Goal: Task Accomplishment & Management: Use online tool/utility

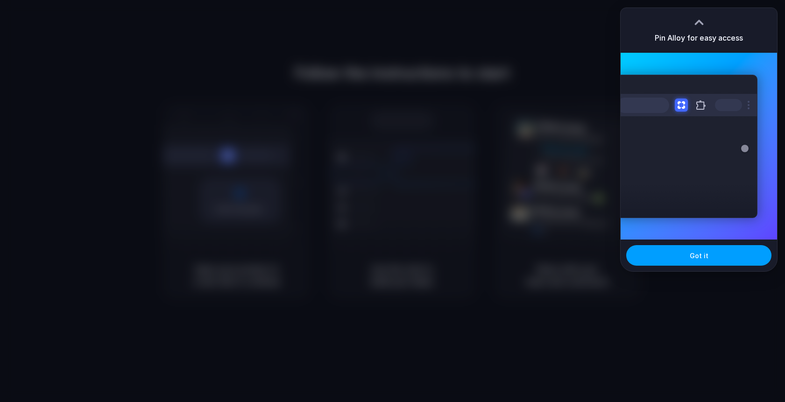
click at [697, 255] on span "Got it" at bounding box center [699, 256] width 19 height 10
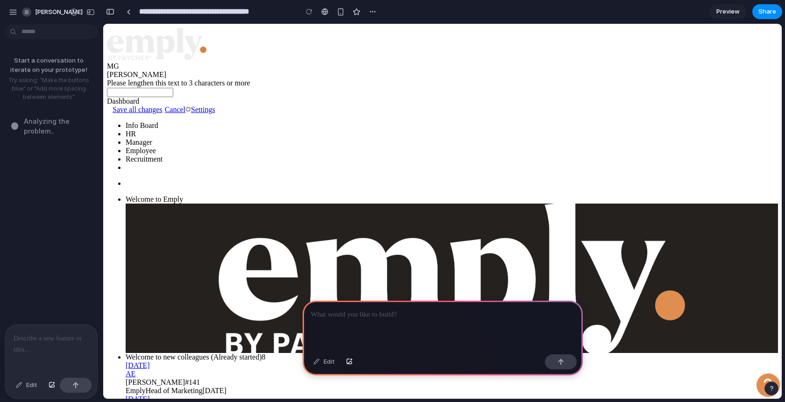
click at [56, 342] on p at bounding box center [52, 338] width 76 height 11
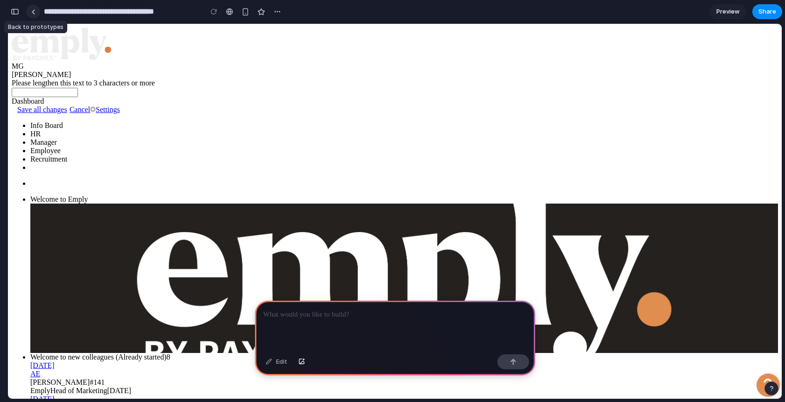
click at [34, 14] on div at bounding box center [33, 11] width 4 height 5
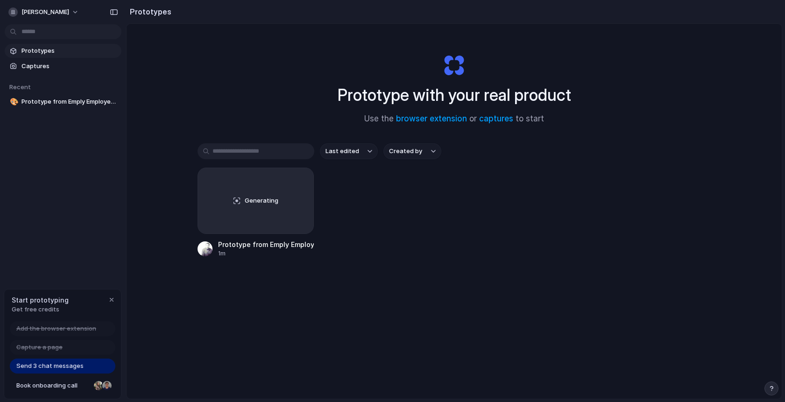
click at [140, 13] on h2 "Prototypes" at bounding box center [148, 11] width 45 height 11
click at [52, 13] on span "[PERSON_NAME]" at bounding box center [45, 11] width 48 height 9
click at [135, 16] on div "Settings Invite members Change theme Sign out" at bounding box center [392, 201] width 785 height 402
click at [113, 14] on div "button" at bounding box center [114, 12] width 8 height 7
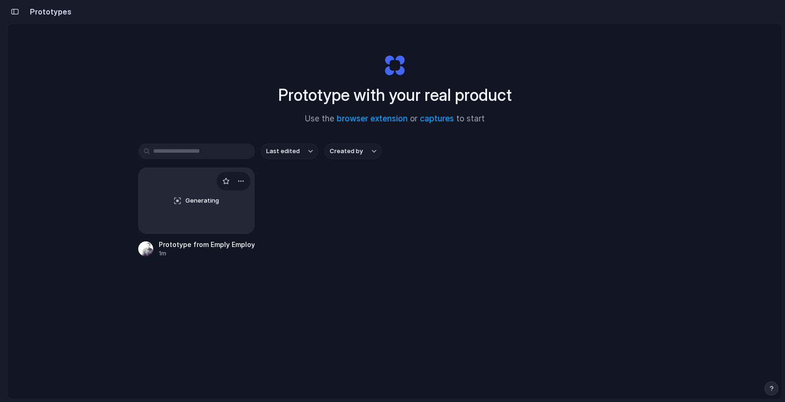
click at [210, 212] on div "Generating" at bounding box center [197, 200] width 116 height 65
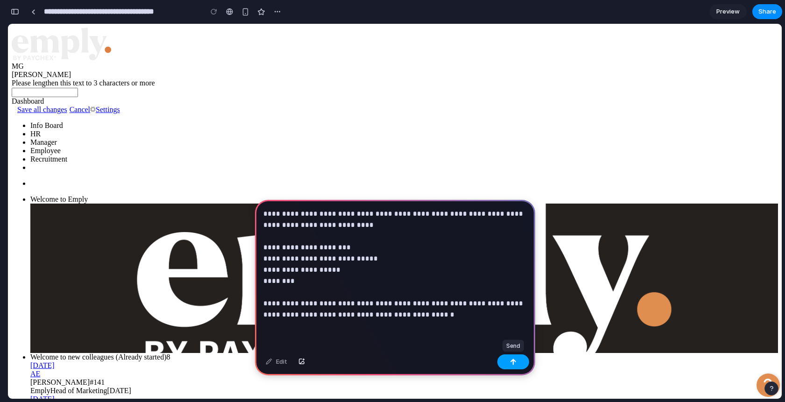
click at [519, 362] on button "button" at bounding box center [513, 361] width 32 height 15
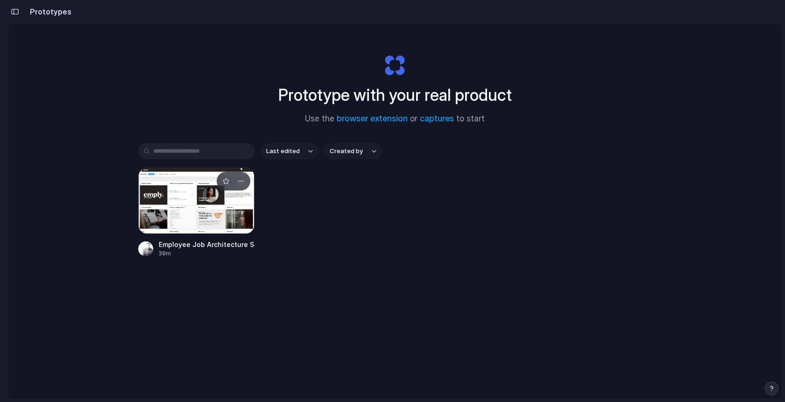
click at [199, 221] on div at bounding box center [196, 201] width 117 height 66
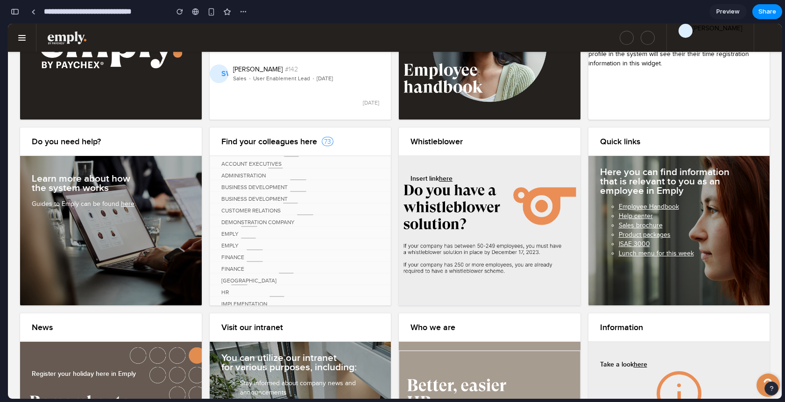
scroll to position [156, 0]
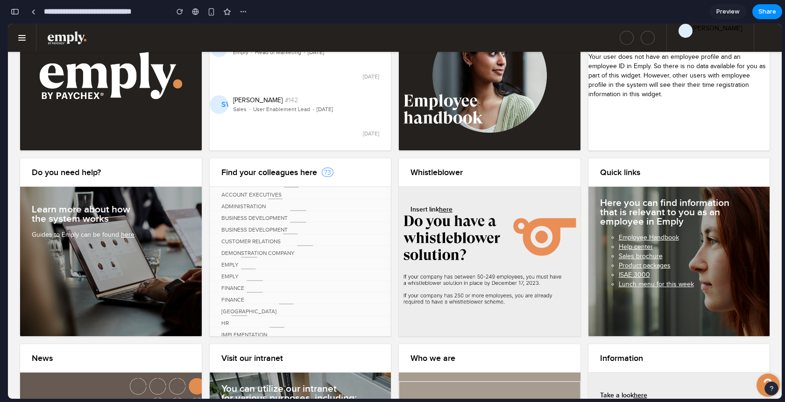
click at [272, 243] on div "Customer Relations 1" at bounding box center [301, 241] width 182 height 16
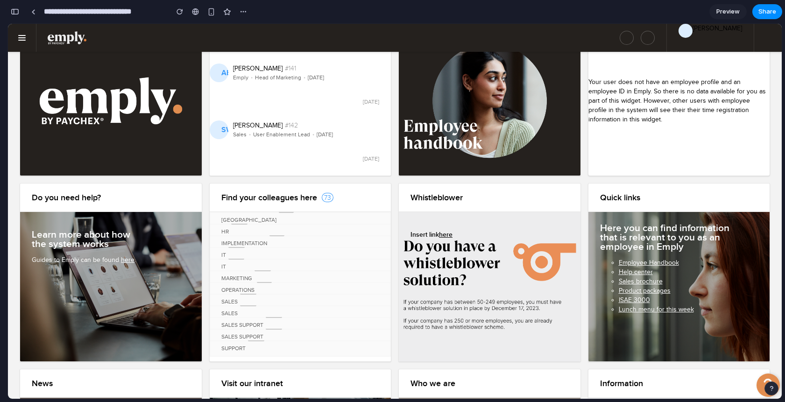
scroll to position [0, 0]
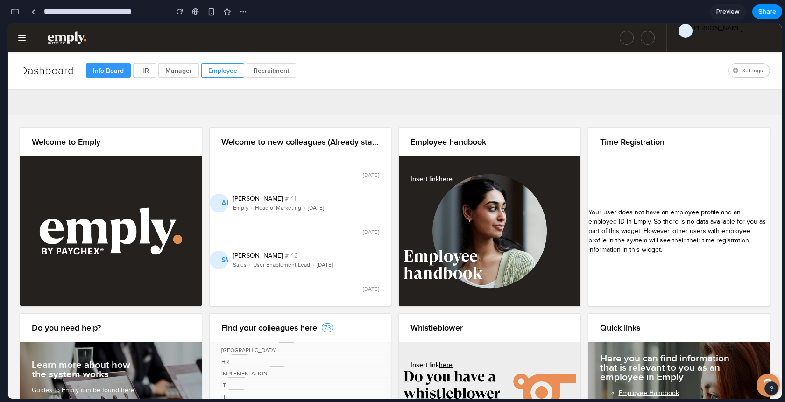
click at [219, 71] on div at bounding box center [222, 71] width 43 height 14
click at [178, 70] on div at bounding box center [178, 71] width 41 height 14
click at [143, 71] on div at bounding box center [144, 71] width 23 height 14
click at [23, 34] on link at bounding box center [22, 38] width 28 height 28
click at [19, 38] on span at bounding box center [21, 37] width 7 height 1
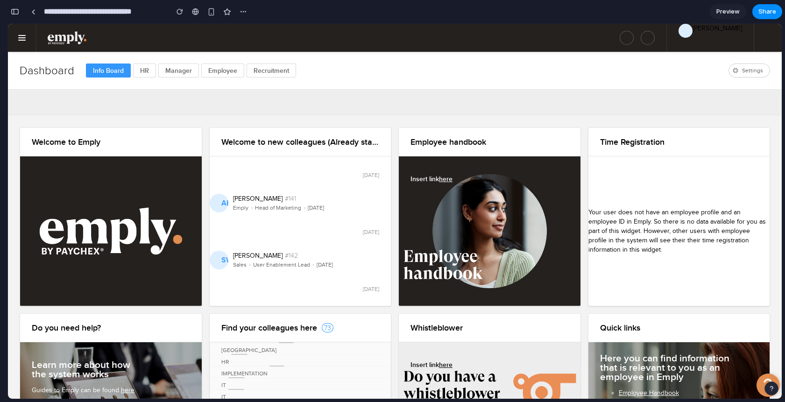
click at [725, 9] on span "Preview" at bounding box center [727, 11] width 23 height 9
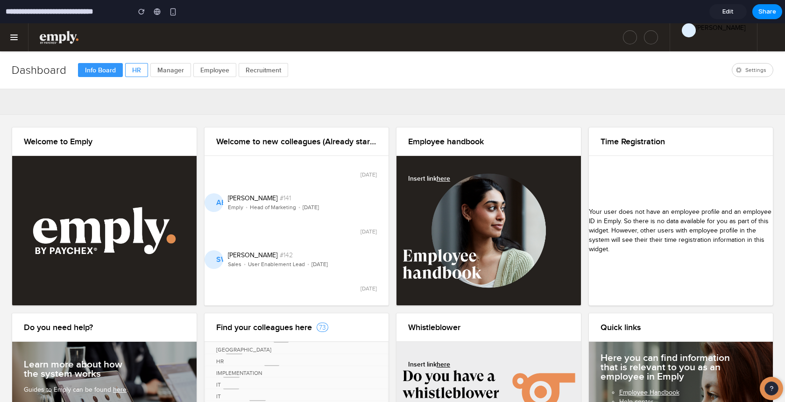
click at [128, 71] on div at bounding box center [136, 70] width 23 height 14
click at [12, 40] on link at bounding box center [14, 37] width 28 height 28
click at [142, 12] on div "button" at bounding box center [141, 11] width 7 height 7
click at [728, 11] on span "Edit" at bounding box center [727, 11] width 11 height 9
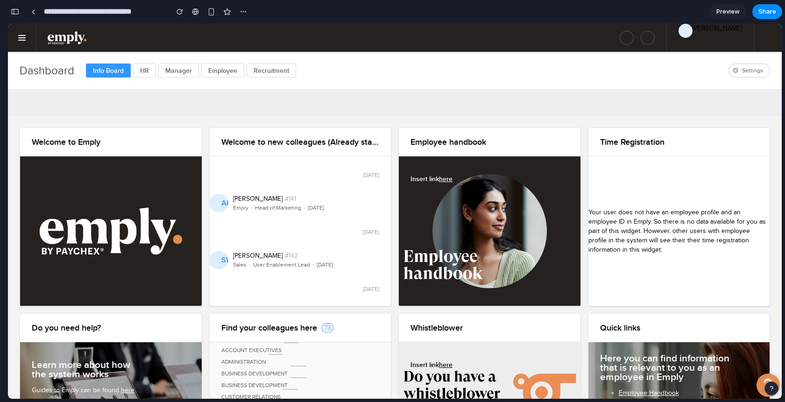
scroll to position [786, 0]
click at [33, 11] on div at bounding box center [33, 11] width 4 height 5
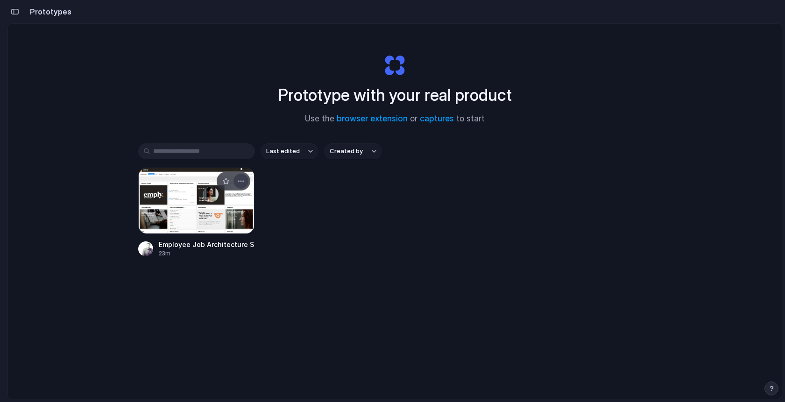
click at [240, 179] on div "button" at bounding box center [240, 180] width 7 height 7
click at [231, 199] on span "Open in new tab" at bounding box center [220, 202] width 48 height 9
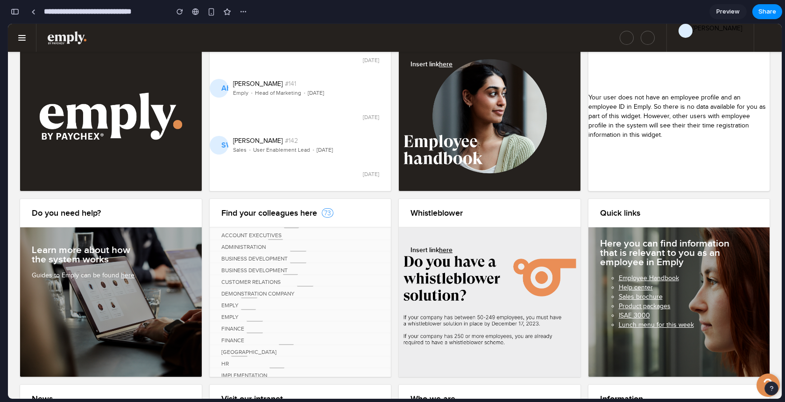
scroll to position [110, 0]
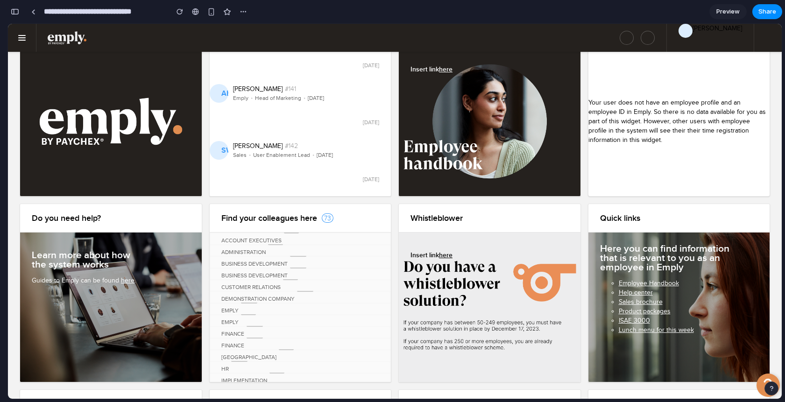
click at [445, 154] on div "Insert link here" at bounding box center [490, 121] width 182 height 149
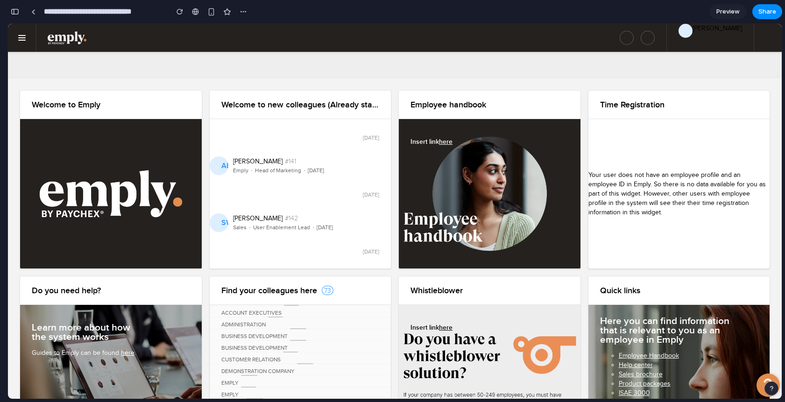
scroll to position [0, 0]
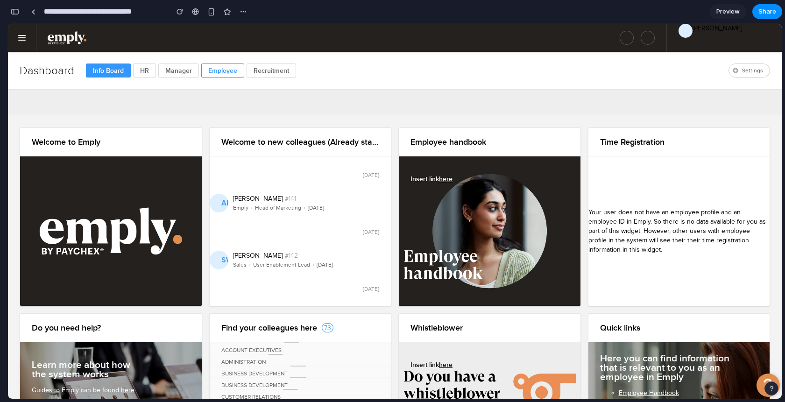
click at [220, 74] on div at bounding box center [222, 71] width 43 height 14
click at [184, 71] on div at bounding box center [178, 71] width 41 height 14
click at [262, 73] on div at bounding box center [271, 71] width 49 height 14
click at [129, 68] on li "Info Board" at bounding box center [109, 71] width 47 height 14
click at [246, 13] on div "button" at bounding box center [243, 11] width 7 height 7
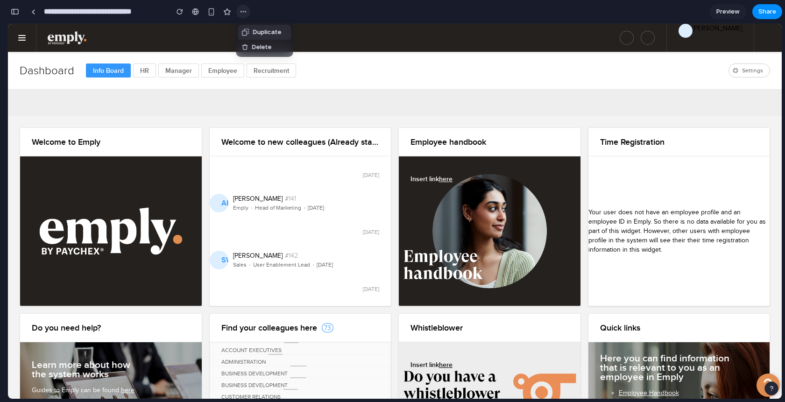
click at [246, 13] on div "Duplicate Delete" at bounding box center [392, 201] width 785 height 402
click at [25, 39] on link at bounding box center [22, 38] width 28 height 28
click at [33, 12] on div at bounding box center [33, 11] width 4 height 5
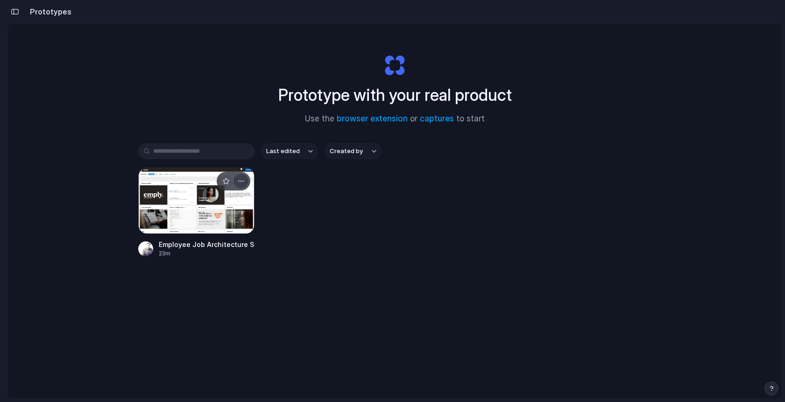
click at [240, 184] on div "button" at bounding box center [240, 180] width 7 height 7
click at [231, 203] on span "Open in new tab" at bounding box center [220, 202] width 48 height 9
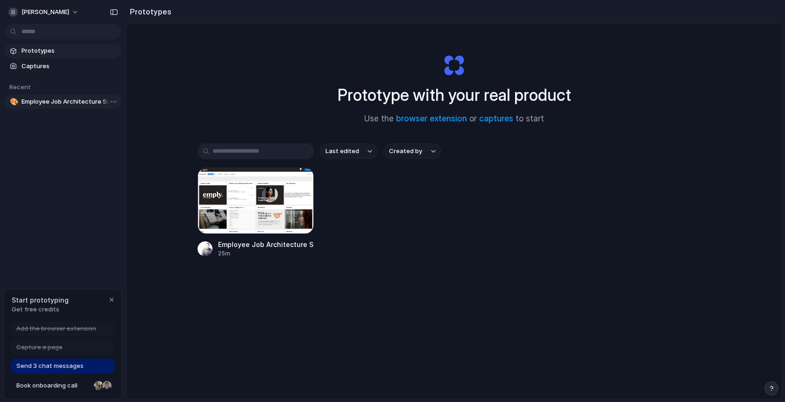
click at [91, 104] on span "Employee Job Architecture Setup" at bounding box center [69, 101] width 96 height 9
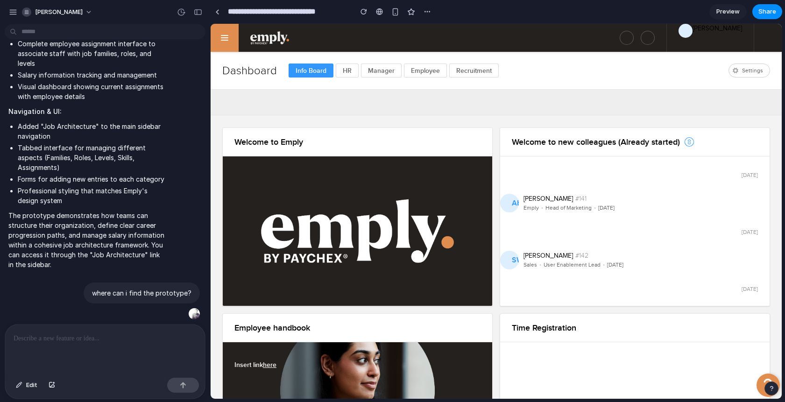
click at [221, 42] on link at bounding box center [225, 38] width 28 height 28
click at [124, 350] on div at bounding box center [105, 349] width 200 height 49
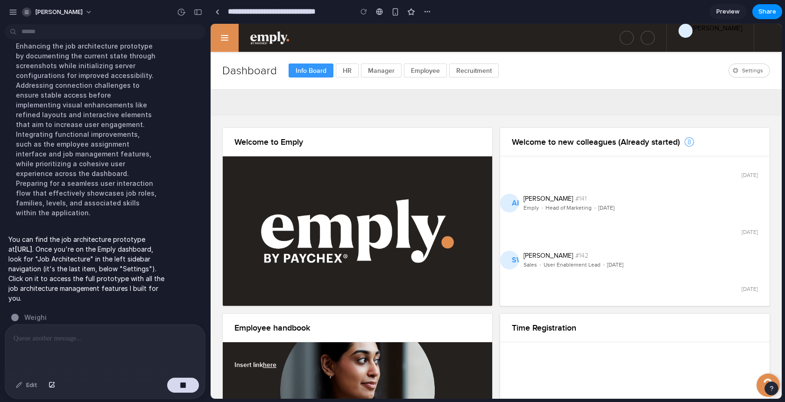
click at [226, 42] on link at bounding box center [225, 38] width 28 height 28
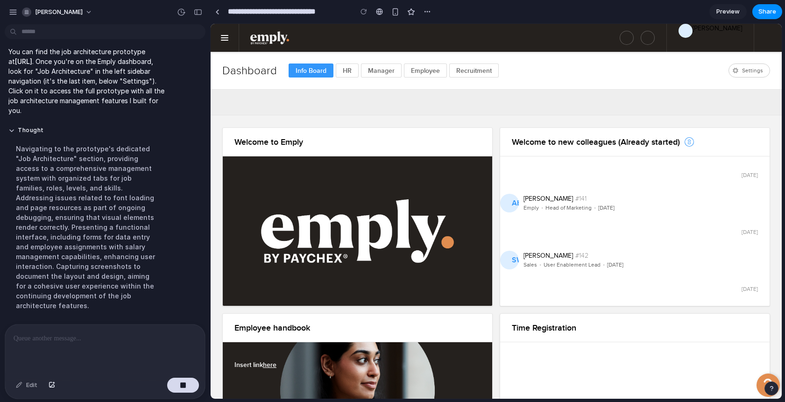
scroll to position [675, 0]
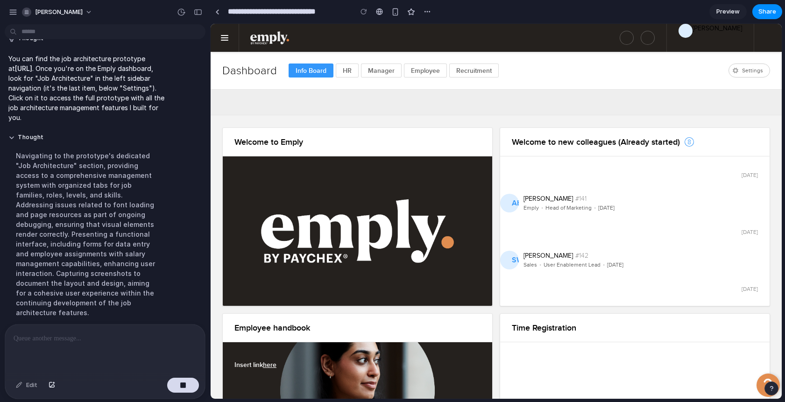
drag, startPoint x: 75, startPoint y: 69, endPoint x: 7, endPoint y: 69, distance: 67.7
click at [7, 69] on div "You can find the job architecture prototype at http://localhost:8080 . Once you…" at bounding box center [86, 88] width 163 height 80
copy strong "http://localhost:8080"
click at [107, 158] on div "Navigating to the prototype's dedicated "Job Architecture" section, providing a…" at bounding box center [86, 234] width 156 height 178
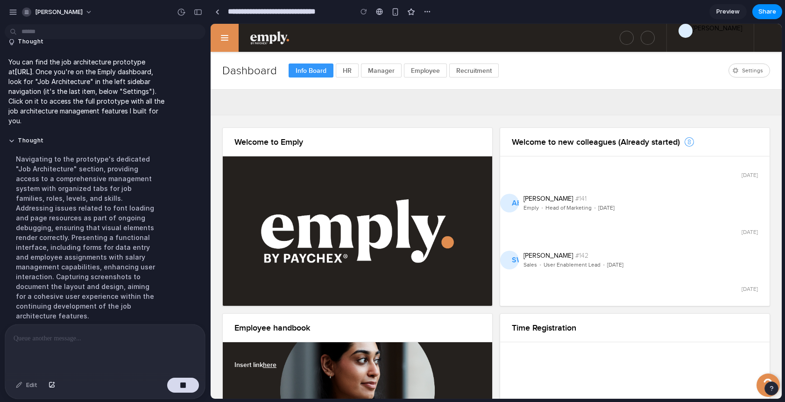
click at [226, 37] on span at bounding box center [224, 37] width 7 height 1
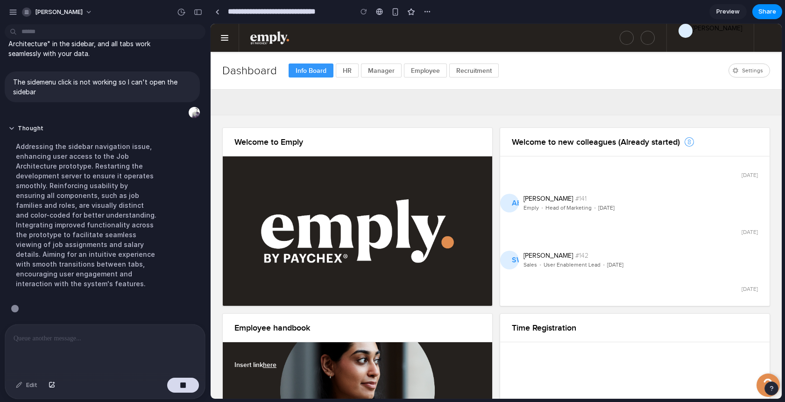
scroll to position [988, 0]
click at [220, 43] on link at bounding box center [225, 38] width 28 height 28
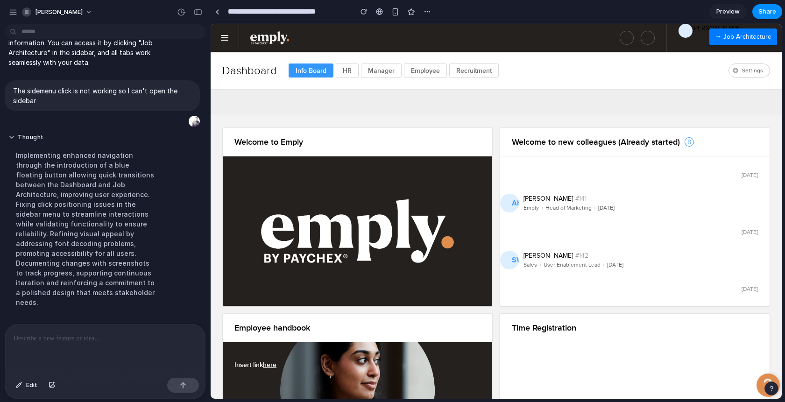
scroll to position [1130, 0]
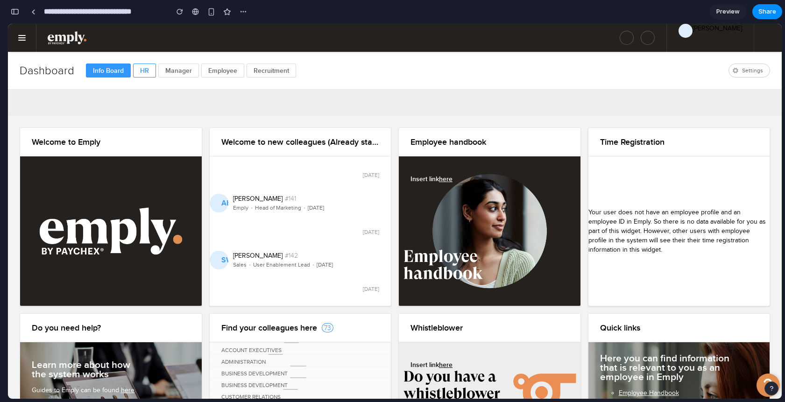
click at [145, 72] on div at bounding box center [144, 71] width 23 height 14
click at [193, 73] on div at bounding box center [178, 71] width 41 height 14
click at [193, 13] on div at bounding box center [195, 11] width 7 height 7
click at [622, 39] on div at bounding box center [627, 38] width 14 height 14
click at [643, 39] on div at bounding box center [648, 38] width 14 height 14
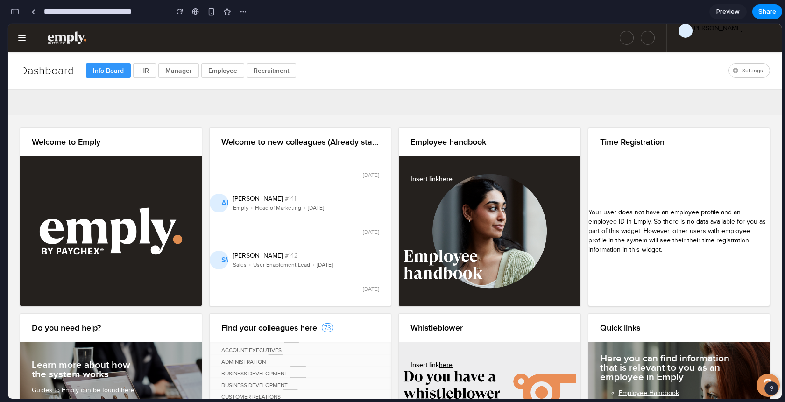
click at [681, 33] on div "MG" at bounding box center [686, 31] width 14 height 14
click at [142, 67] on div at bounding box center [144, 71] width 23 height 14
click at [186, 72] on div at bounding box center [178, 71] width 41 height 14
click at [237, 70] on div at bounding box center [222, 71] width 43 height 14
click at [21, 41] on link at bounding box center [22, 38] width 28 height 28
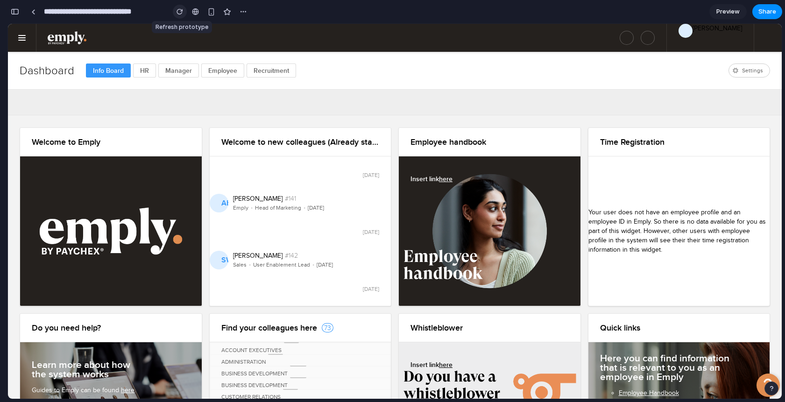
click at [180, 11] on div "button" at bounding box center [180, 11] width 7 height 7
click at [17, 12] on div "button" at bounding box center [15, 11] width 8 height 7
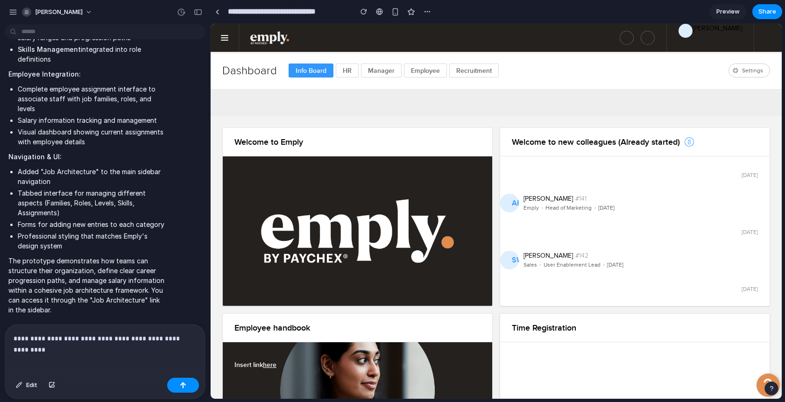
click at [115, 336] on p "**********" at bounding box center [105, 338] width 183 height 11
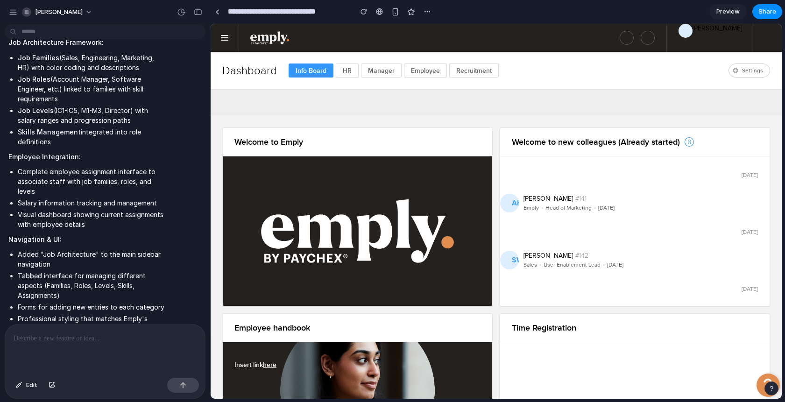
scroll to position [213, 0]
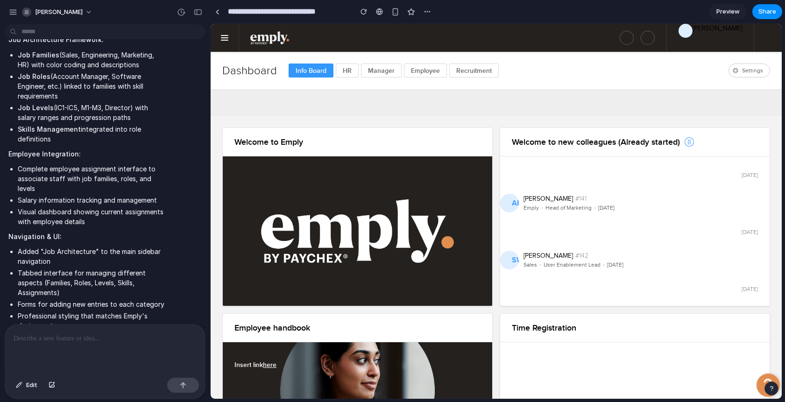
click at [299, 71] on div at bounding box center [311, 71] width 45 height 14
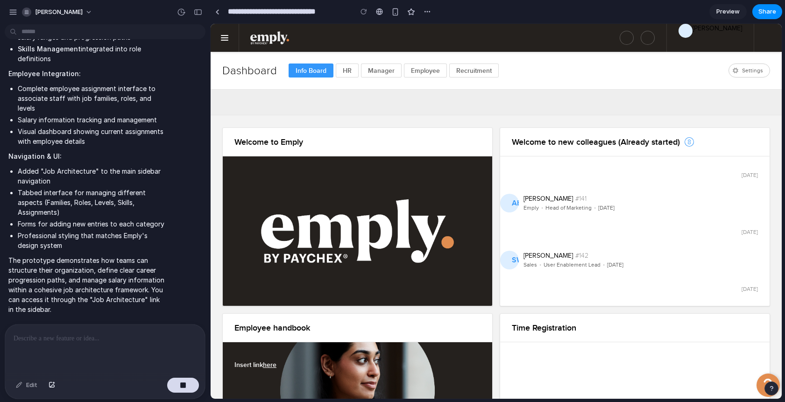
scroll to position [360, 0]
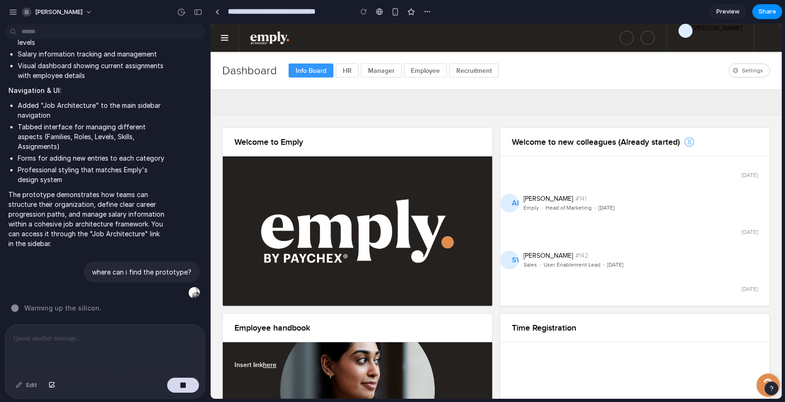
click at [249, 104] on div at bounding box center [496, 102] width 571 height 26
click at [226, 36] on link at bounding box center [225, 38] width 28 height 28
click at [224, 41] on link at bounding box center [225, 38] width 28 height 28
click at [218, 13] on div at bounding box center [217, 11] width 4 height 5
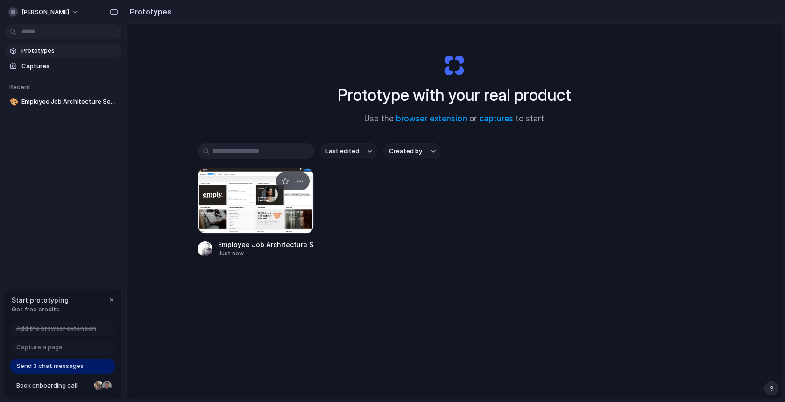
click at [258, 215] on div at bounding box center [256, 201] width 117 height 66
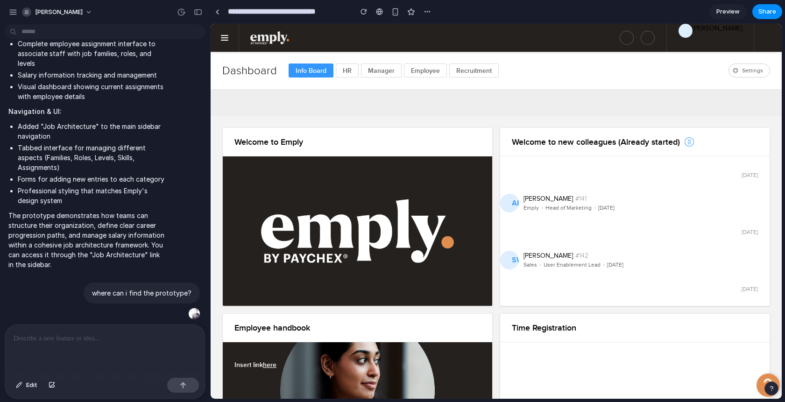
click at [253, 74] on div "Dashboard" at bounding box center [249, 71] width 55 height 14
click at [760, 71] on span "Settings" at bounding box center [752, 70] width 34 height 7
click at [227, 38] on span at bounding box center [224, 37] width 7 height 1
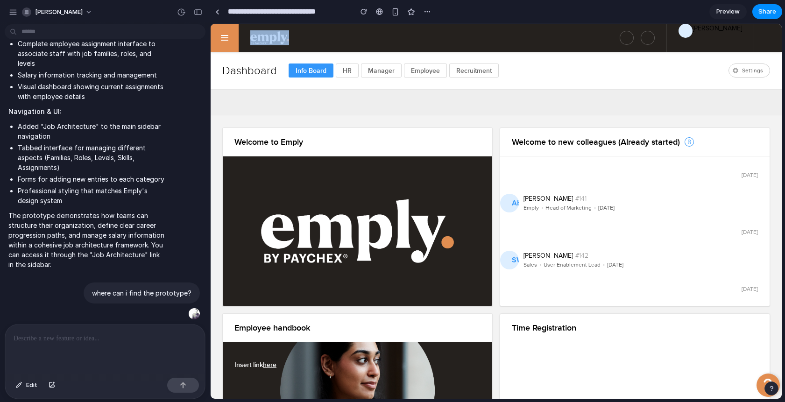
click at [227, 38] on span at bounding box center [224, 37] width 7 height 1
click at [110, 347] on div at bounding box center [105, 349] width 200 height 49
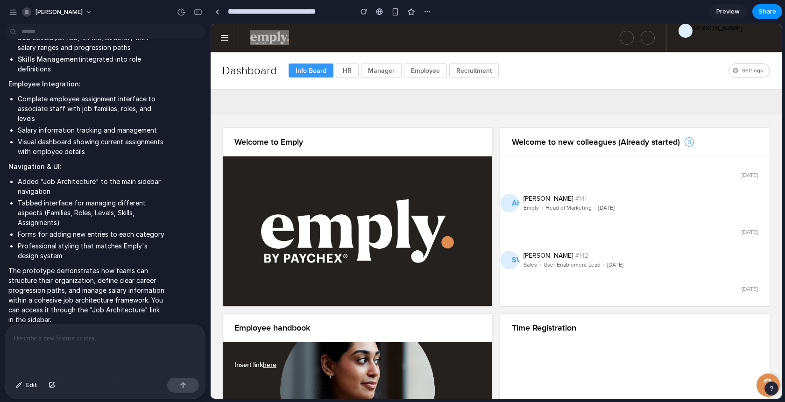
scroll to position [339, 0]
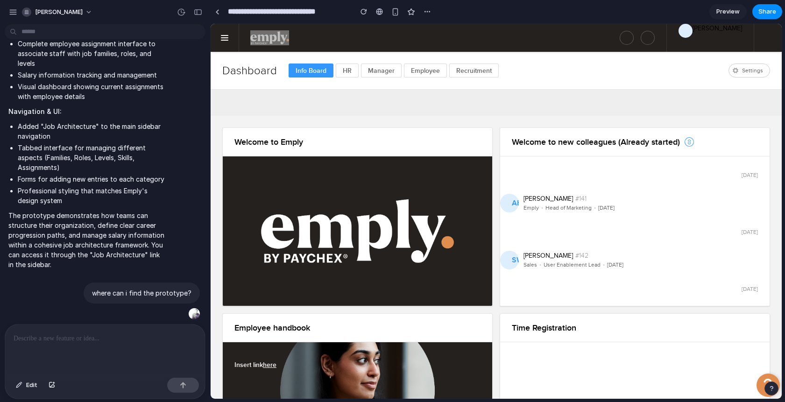
click at [162, 352] on div at bounding box center [105, 349] width 200 height 49
click at [226, 37] on link at bounding box center [225, 38] width 28 height 28
click at [766, 14] on span "Share" at bounding box center [767, 11] width 18 height 9
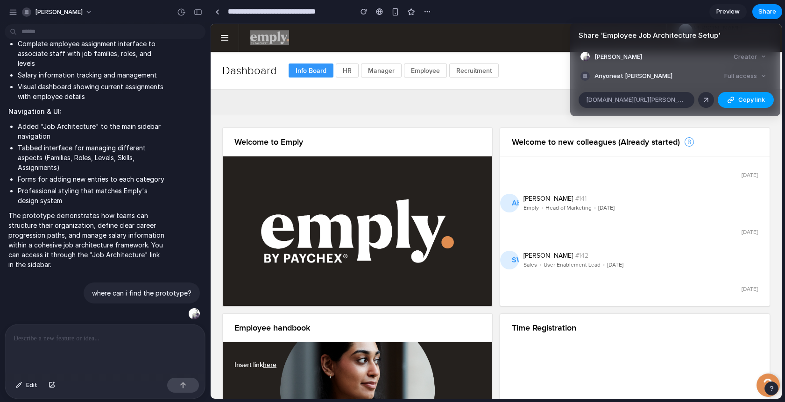
click at [736, 102] on button "Copy link" at bounding box center [746, 100] width 56 height 16
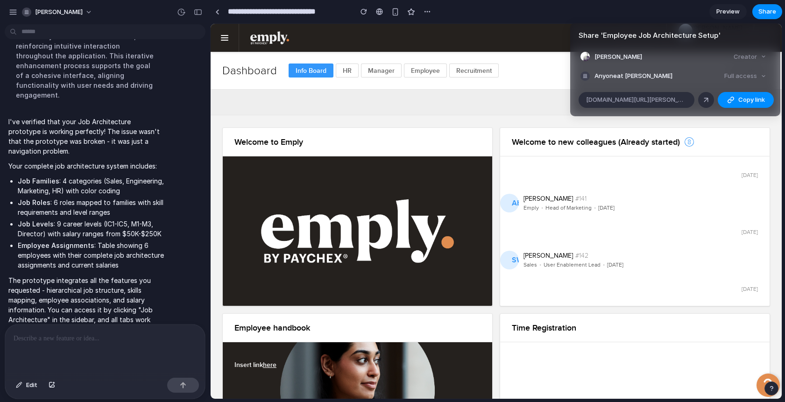
click at [426, 80] on div "Share ' Employee Job Architecture Setup ' Maurice Groenhart Creator Anyone at M…" at bounding box center [392, 201] width 785 height 402
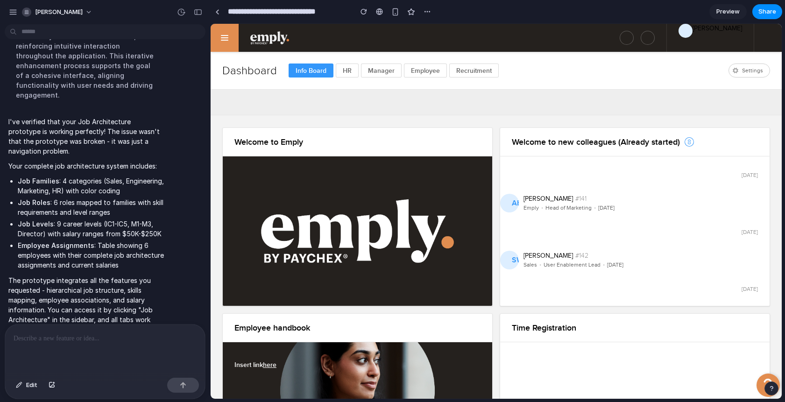
click at [226, 38] on span at bounding box center [224, 37] width 7 height 1
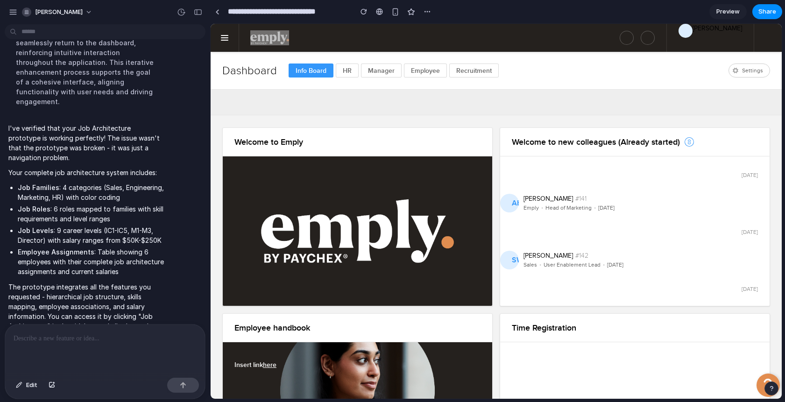
scroll to position [890, 0]
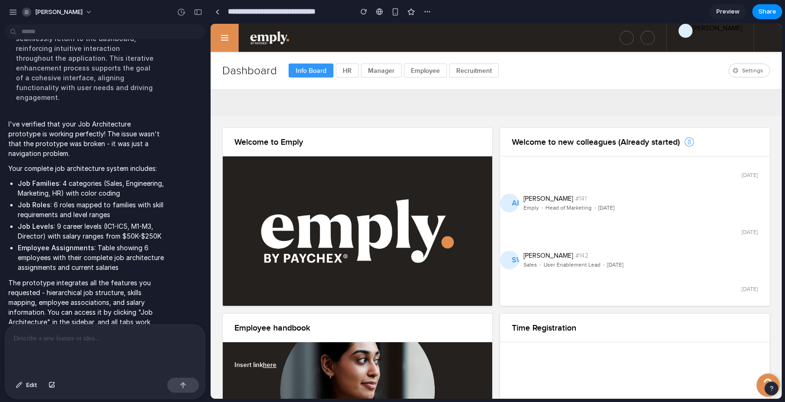
click at [224, 39] on link at bounding box center [225, 38] width 28 height 28
click at [67, 339] on p at bounding box center [105, 338] width 183 height 11
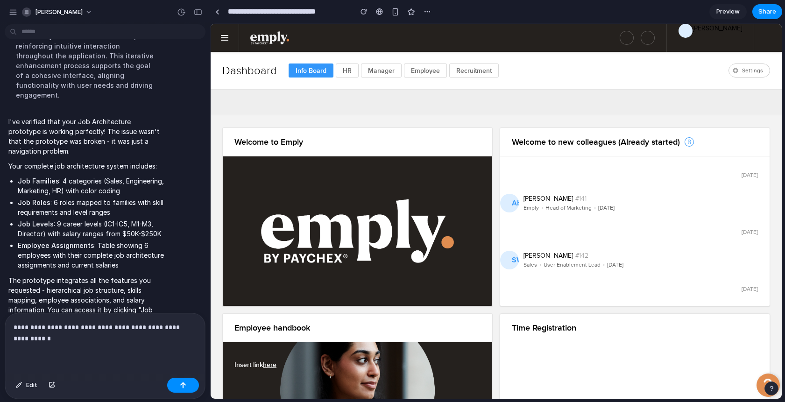
scroll to position [969, 0]
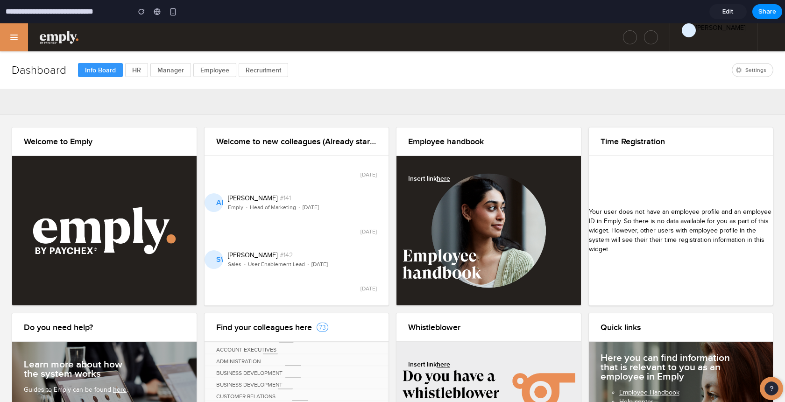
click at [21, 43] on link at bounding box center [14, 37] width 28 height 28
click at [13, 38] on link at bounding box center [14, 37] width 28 height 28
click at [104, 75] on div at bounding box center [100, 70] width 45 height 14
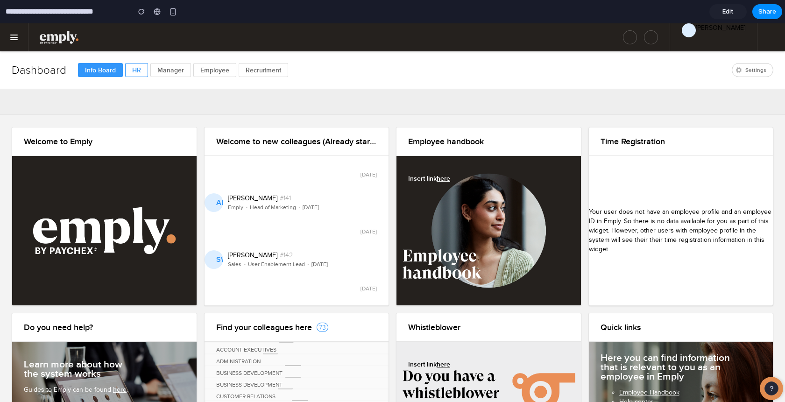
click at [136, 72] on div at bounding box center [136, 70] width 23 height 14
click at [171, 71] on div at bounding box center [170, 70] width 41 height 14
click at [226, 68] on div at bounding box center [214, 70] width 43 height 14
click at [260, 69] on div at bounding box center [263, 70] width 49 height 14
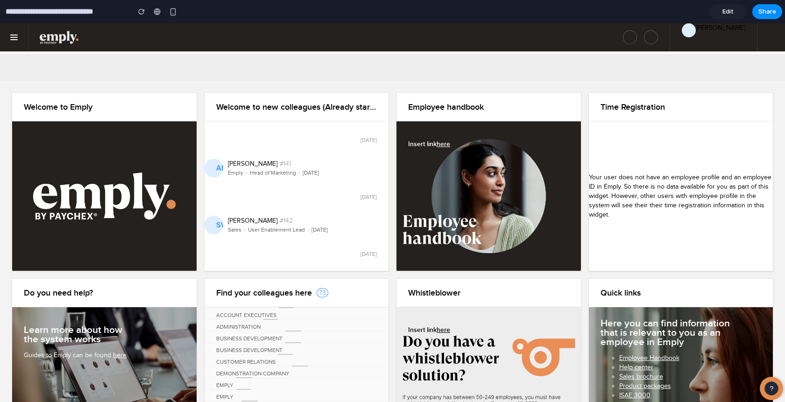
scroll to position [19, 0]
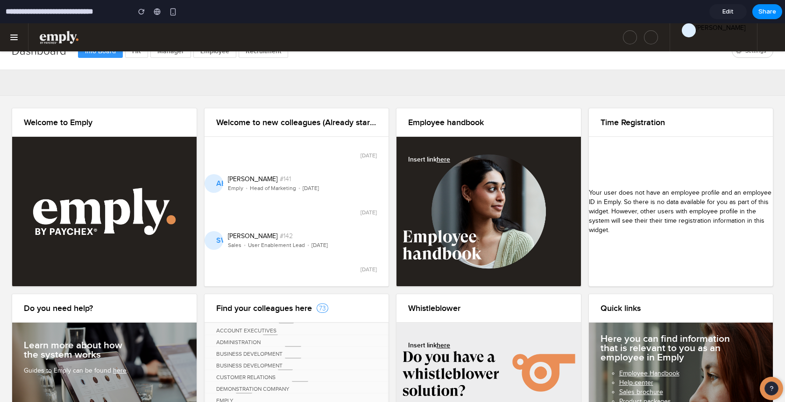
click at [773, 385] on div "button" at bounding box center [771, 388] width 7 height 7
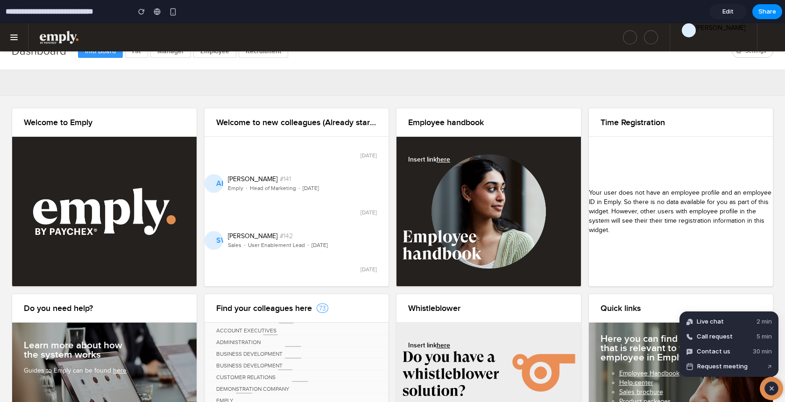
click at [773, 385] on div "button" at bounding box center [772, 388] width 8 height 11
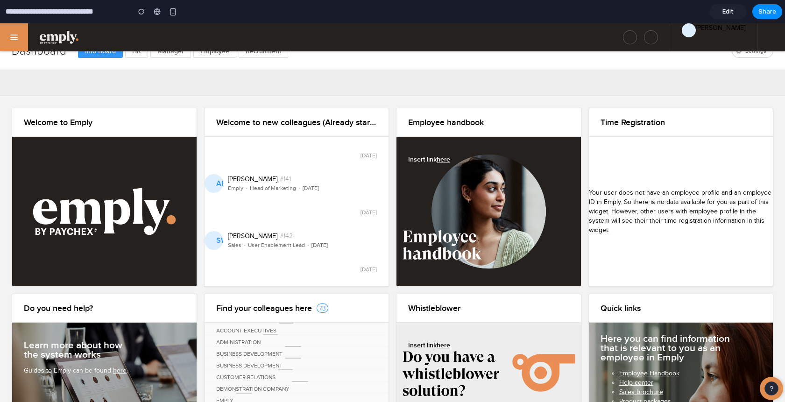
click at [14, 39] on link at bounding box center [14, 37] width 28 height 28
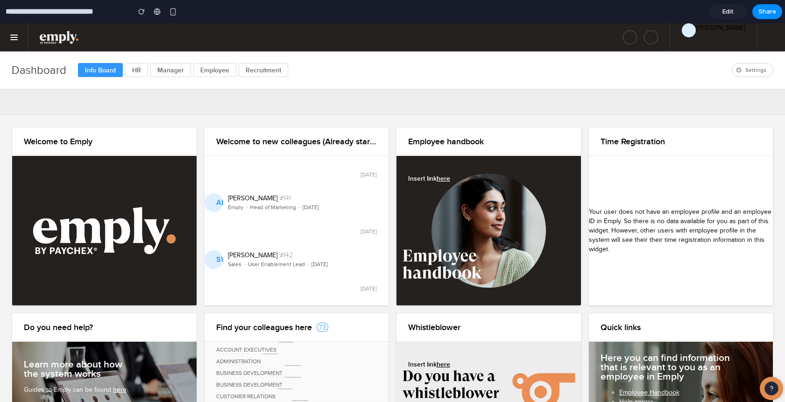
scroll to position [0, 0]
click at [18, 36] on link at bounding box center [14, 37] width 28 height 28
